Goal: Transaction & Acquisition: Purchase product/service

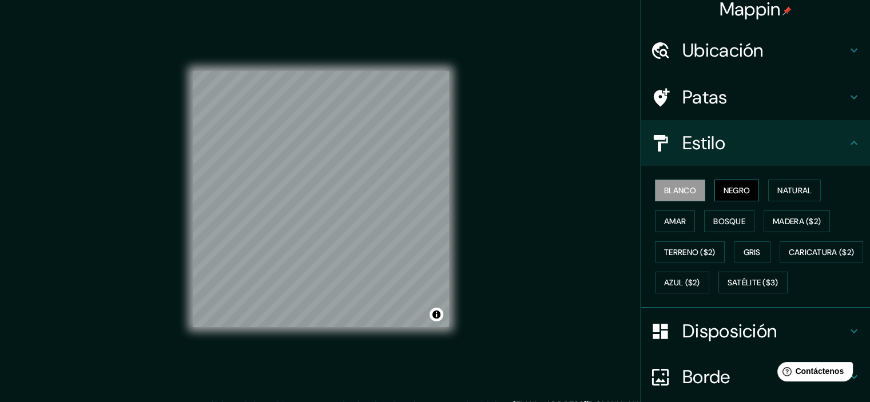
click at [743, 193] on font "Negro" at bounding box center [736, 190] width 27 height 10
click at [786, 193] on font "Natural" at bounding box center [794, 190] width 34 height 10
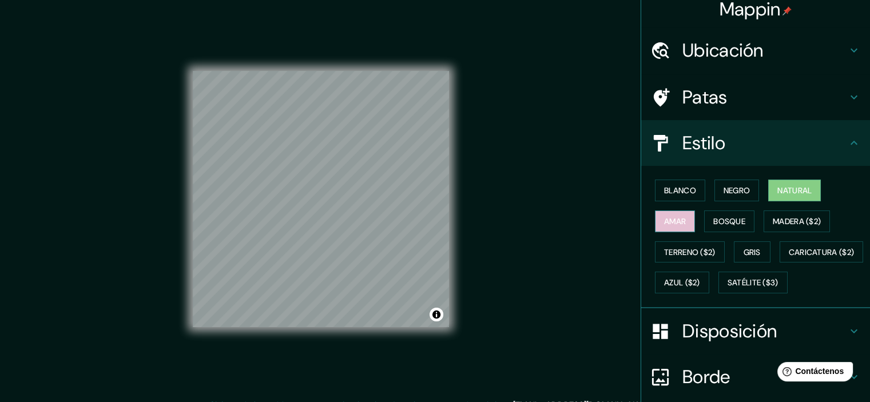
click at [675, 218] on font "Amar" at bounding box center [675, 221] width 22 height 10
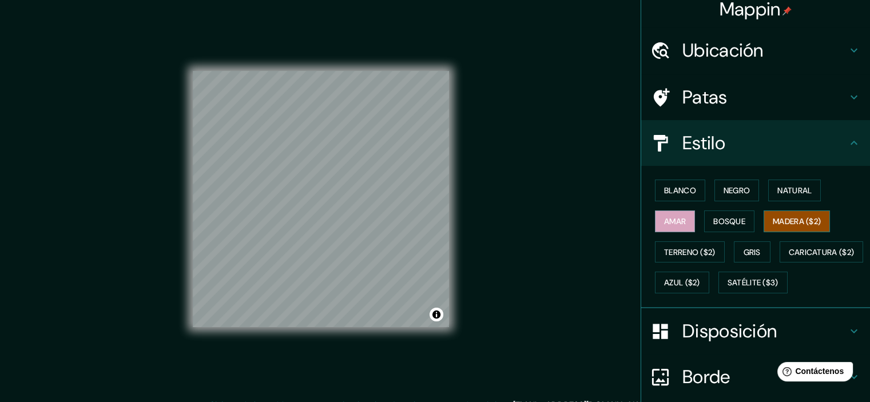
drag, startPoint x: 733, startPoint y: 214, endPoint x: 756, endPoint y: 214, distance: 22.9
click at [734, 214] on font "Bosque" at bounding box center [729, 221] width 32 height 15
click at [783, 218] on font "Madera ($2)" at bounding box center [796, 221] width 48 height 10
click at [692, 245] on font "Terreno ($2)" at bounding box center [689, 252] width 51 height 15
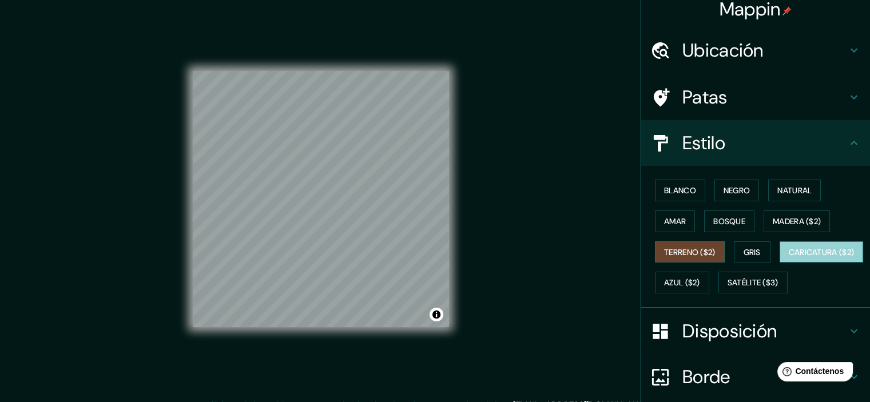
click at [788, 257] on font "Caricatura ($2)" at bounding box center [821, 252] width 66 height 10
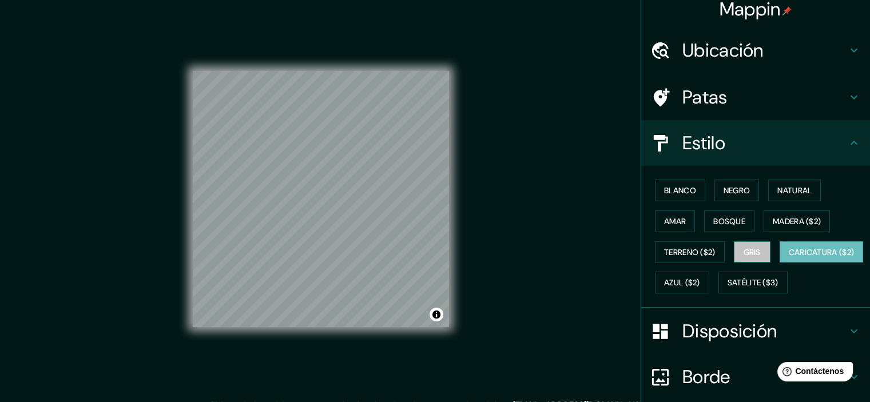
click at [733, 258] on button "Gris" at bounding box center [751, 252] width 37 height 22
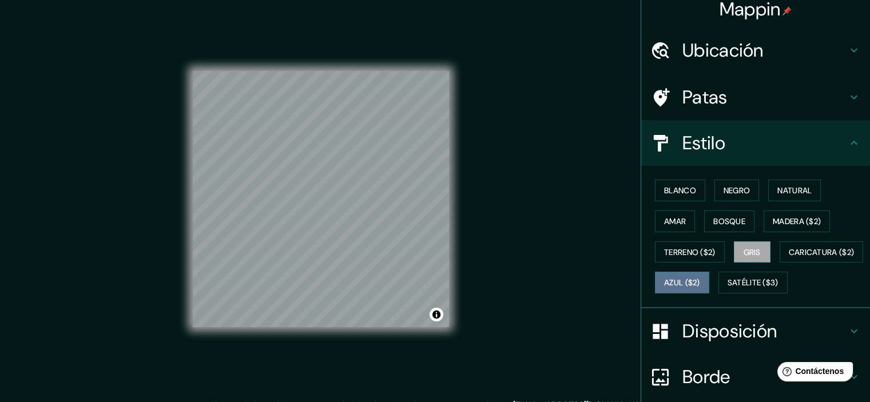
click at [700, 278] on font "Azul ($2)" at bounding box center [682, 283] width 36 height 10
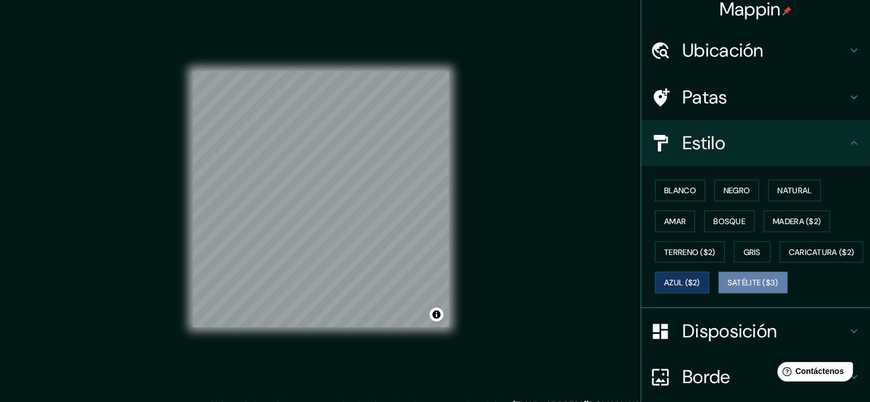
click at [718, 293] on button "Satélite ($3)" at bounding box center [752, 283] width 69 height 22
